Goal: Information Seeking & Learning: Learn about a topic

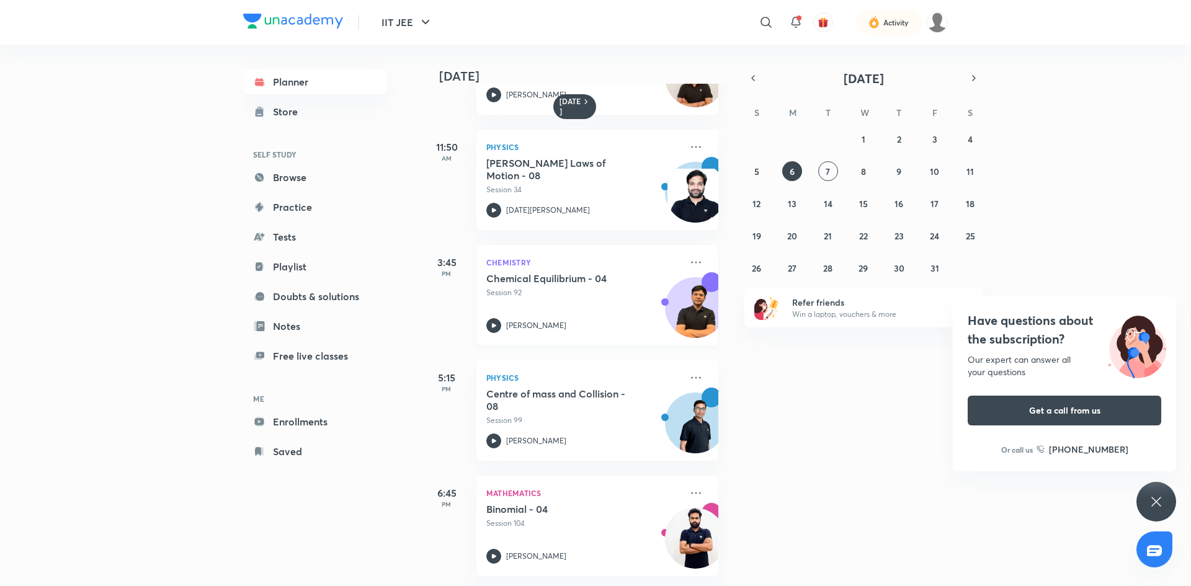
scroll to position [210, 0]
click at [542, 388] on h5 "Centre of mass and Collision - 08" at bounding box center [563, 400] width 154 height 25
click at [499, 433] on icon at bounding box center [493, 440] width 15 height 15
